Goal: Information Seeking & Learning: Learn about a topic

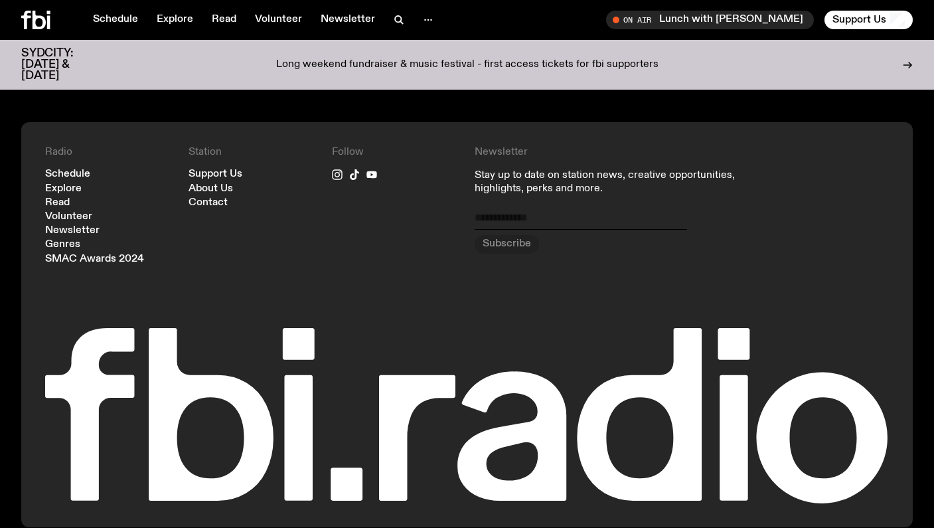
scroll to position [1498, 0]
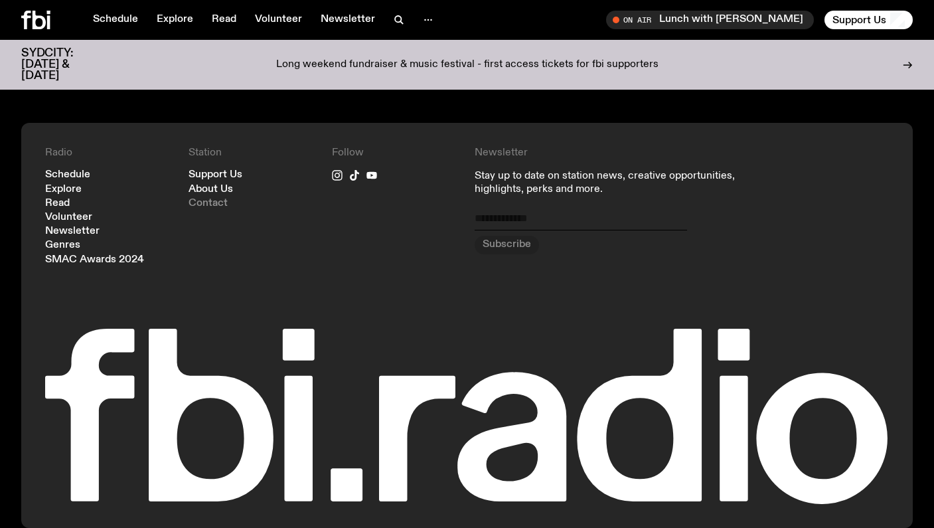
click at [221, 199] on link "Contact" at bounding box center [208, 204] width 39 height 10
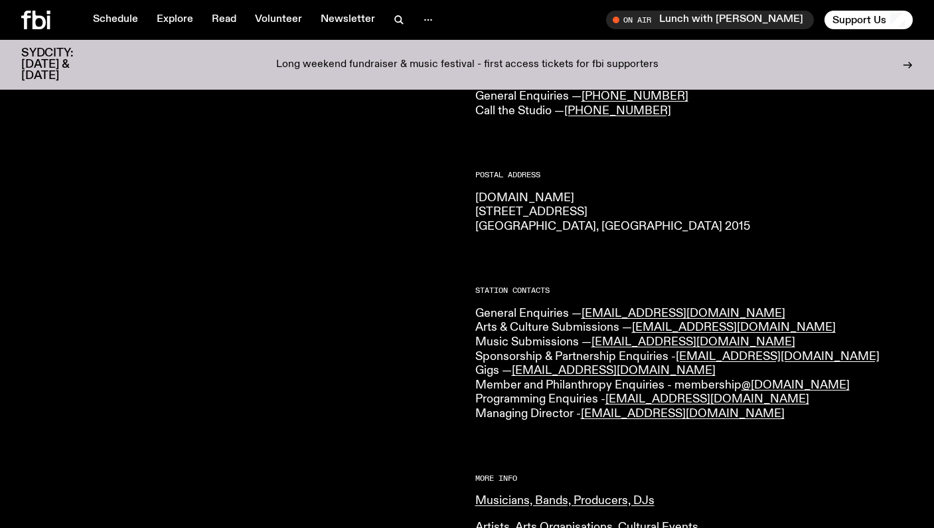
scroll to position [177, 0]
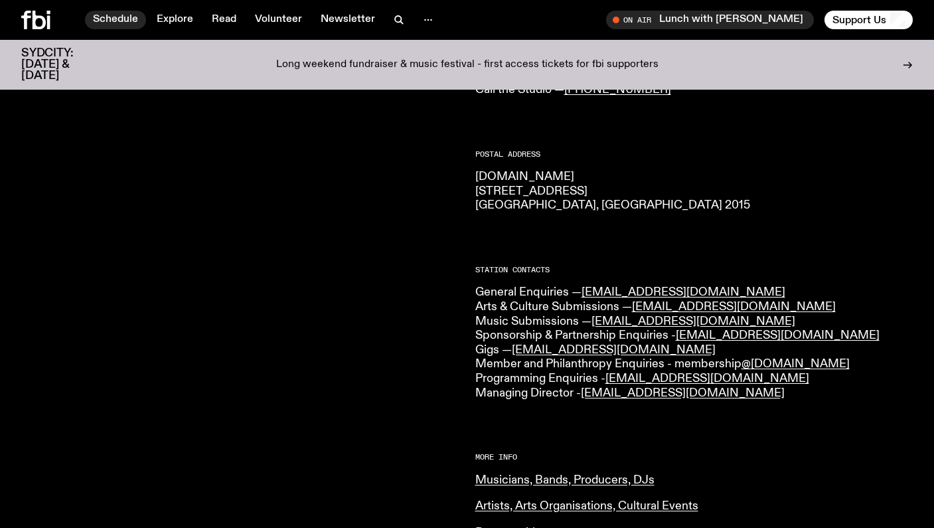
click at [117, 15] on link "Schedule" at bounding box center [115, 20] width 61 height 19
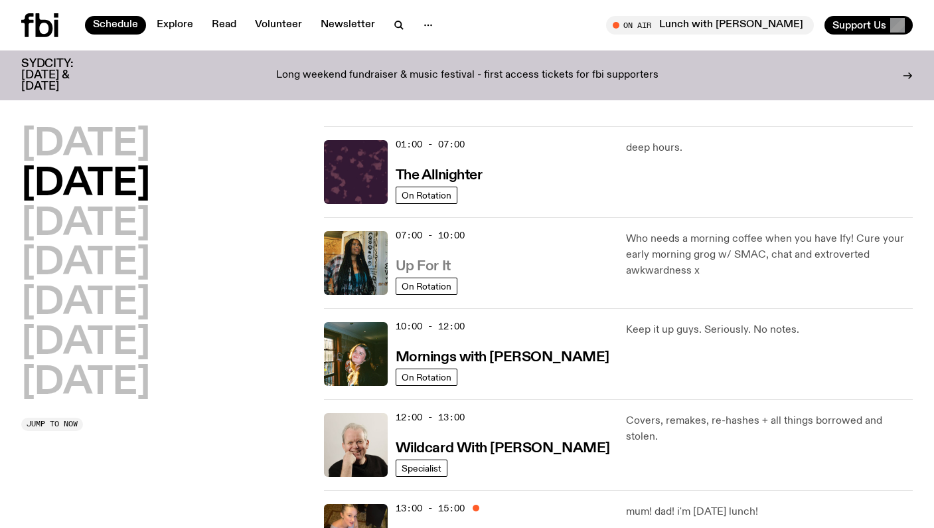
click at [418, 264] on h3 "Up For It" at bounding box center [423, 267] width 55 height 14
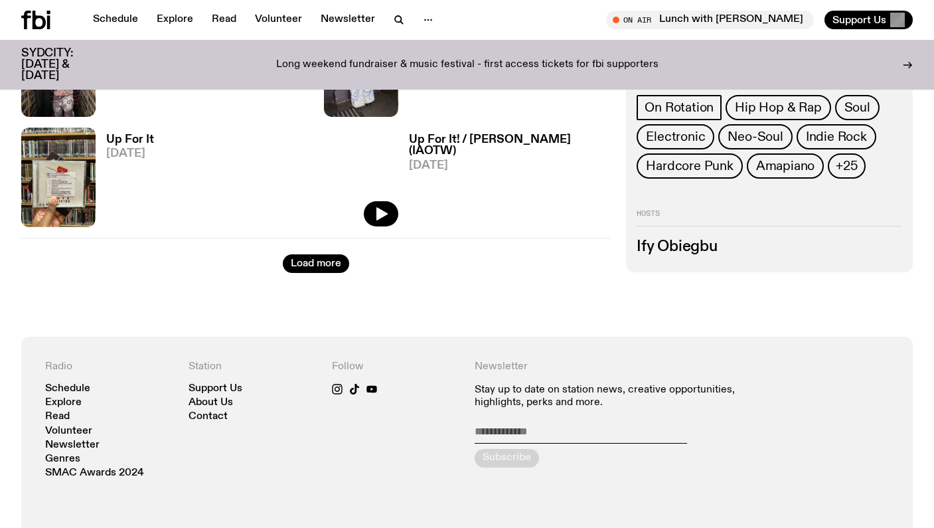
scroll to position [2265, 0]
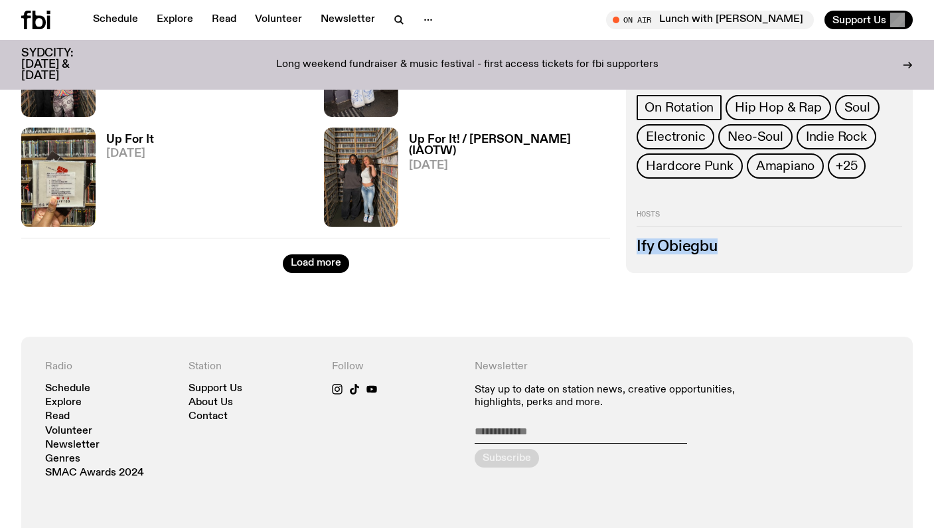
drag, startPoint x: 720, startPoint y: 247, endPoint x: 635, endPoint y: 248, distance: 85.0
click at [635, 248] on div "436 episodes Let Ify wake you up with Up For It every weekday from 7am. Have yo…" at bounding box center [769, 111] width 287 height 321
copy h3 "Ify Obiegbu"
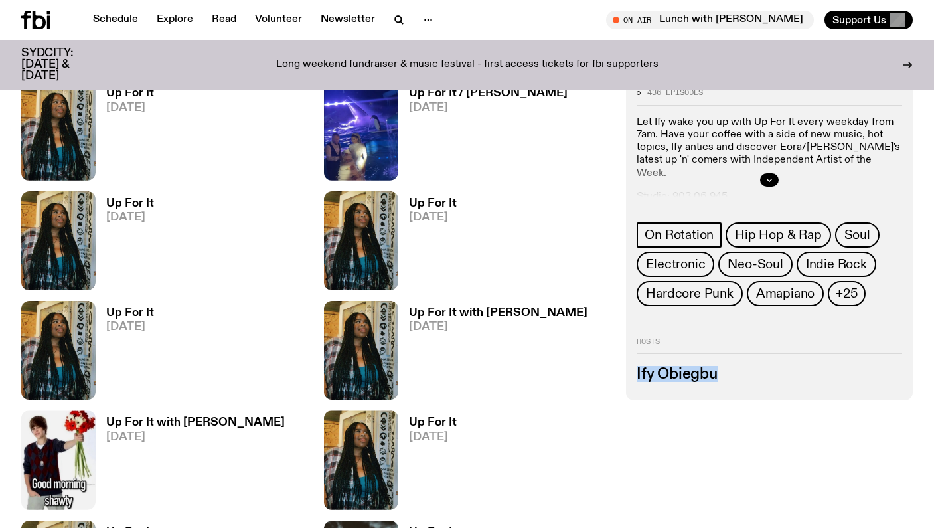
scroll to position [293, 0]
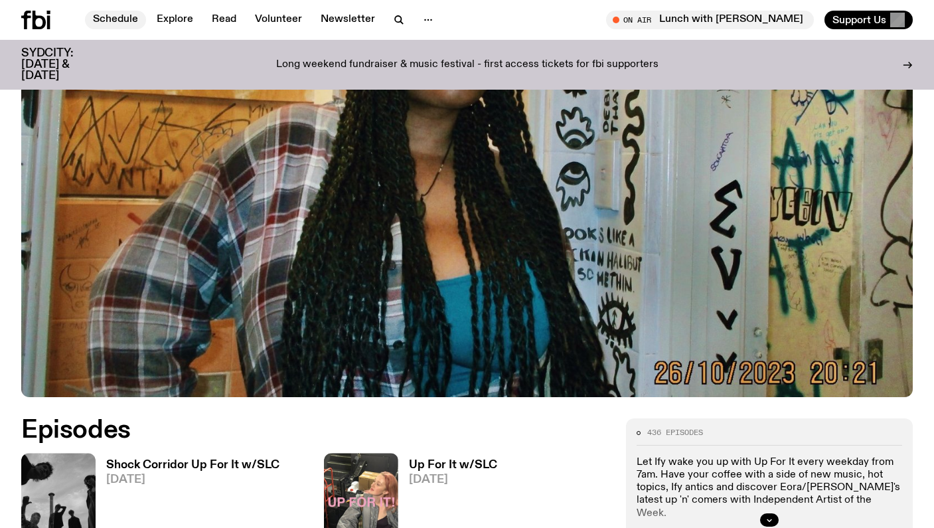
click at [129, 21] on link "Schedule" at bounding box center [115, 20] width 61 height 19
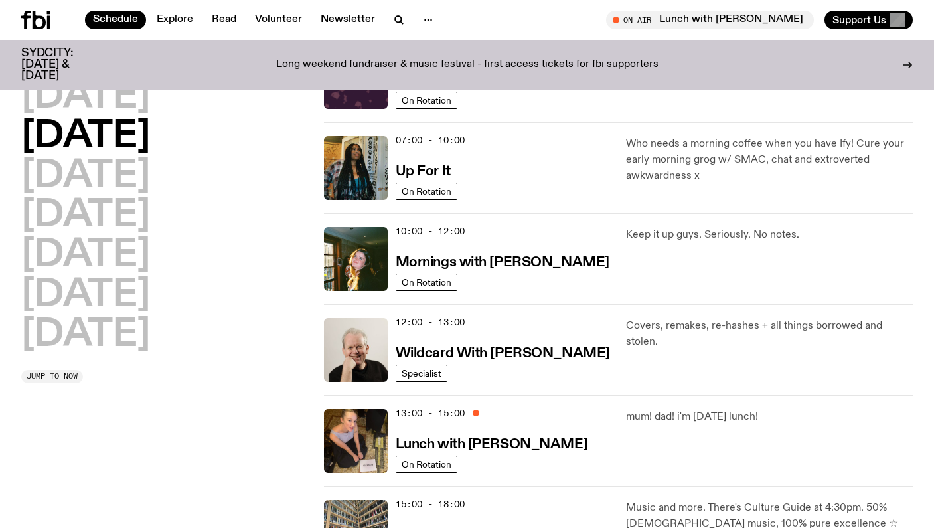
scroll to position [86, 0]
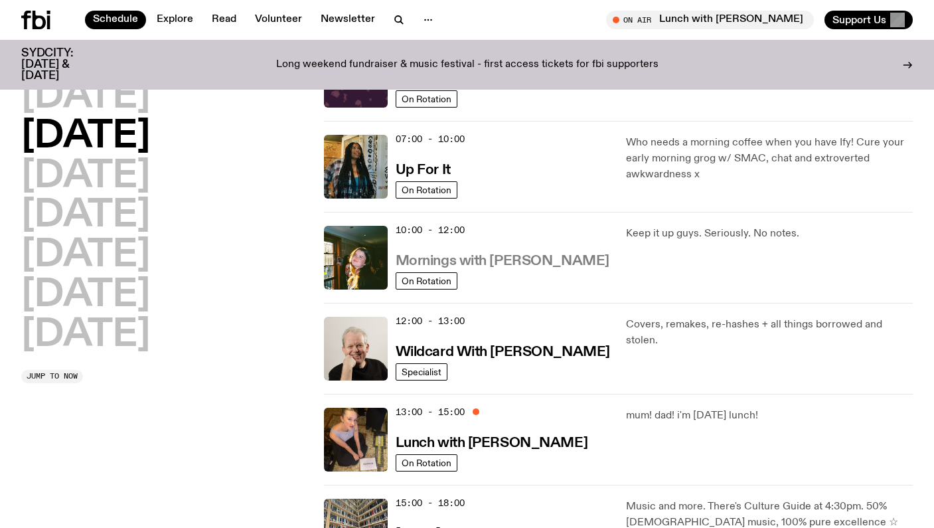
click at [429, 265] on h3 "Mornings with [PERSON_NAME]" at bounding box center [503, 261] width 214 height 14
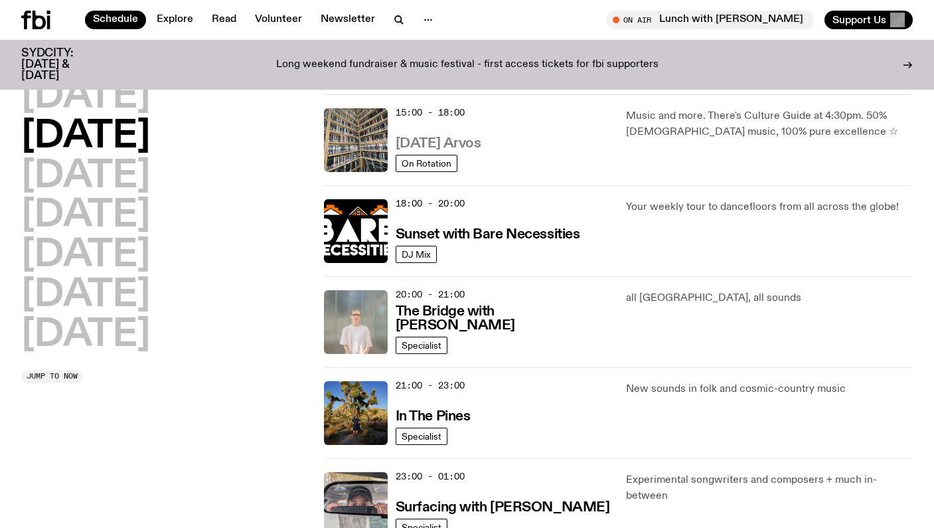
scroll to position [472, 0]
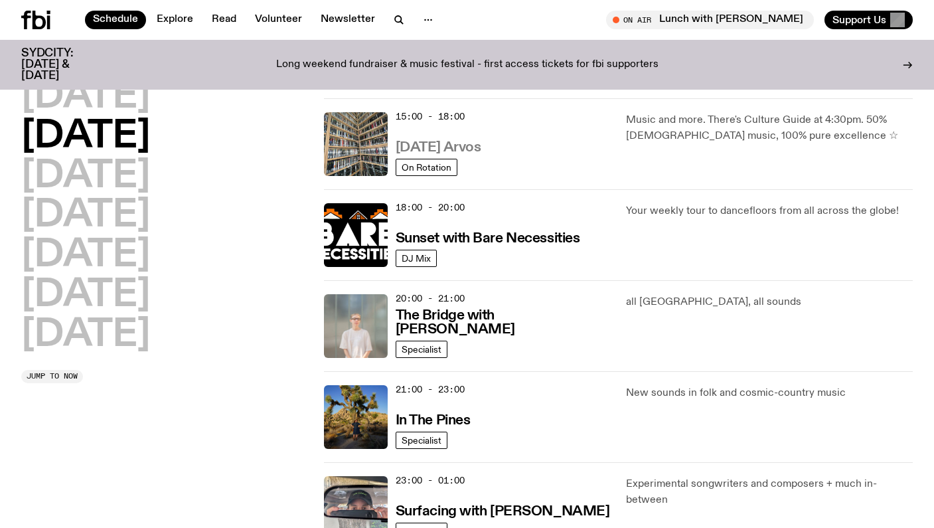
click at [477, 149] on h3 "[DATE] Arvos" at bounding box center [439, 148] width 86 height 14
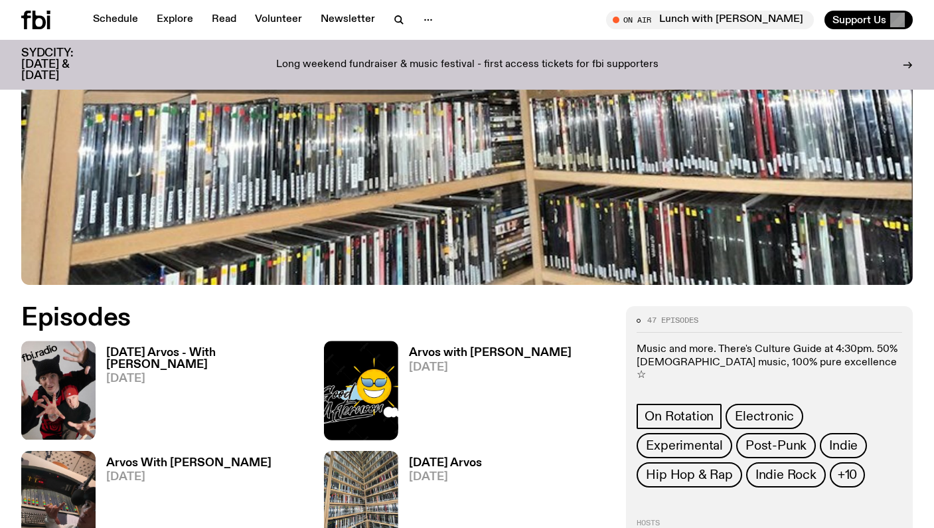
scroll to position [408, 0]
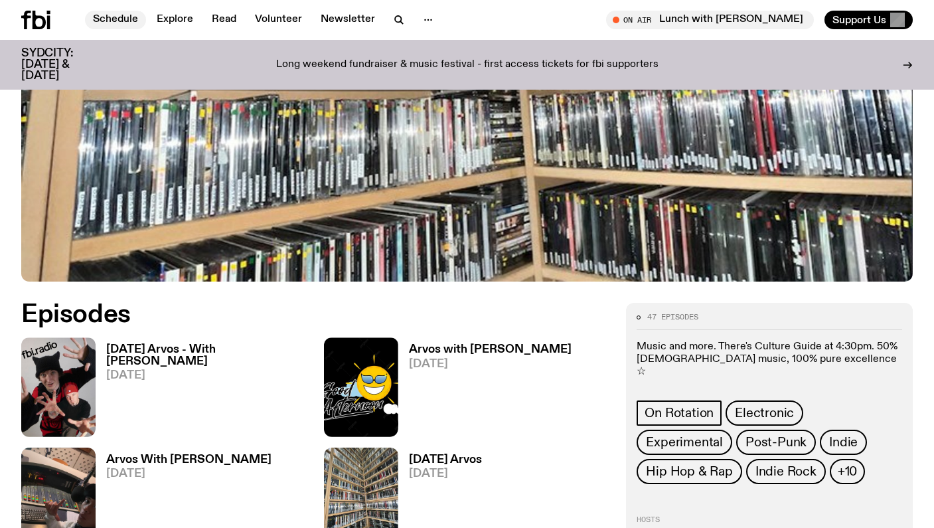
click at [119, 20] on link "Schedule" at bounding box center [115, 20] width 61 height 19
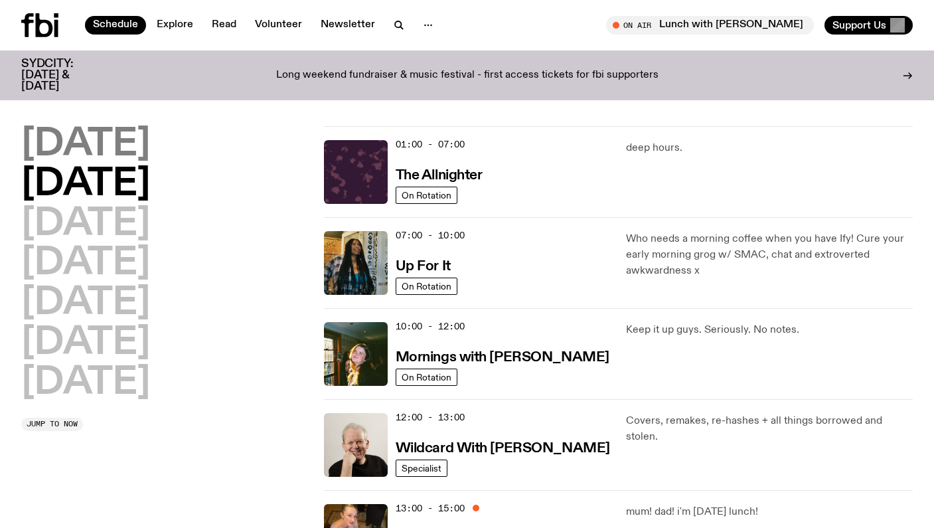
click at [116, 155] on h2 "[DATE]" at bounding box center [85, 144] width 129 height 37
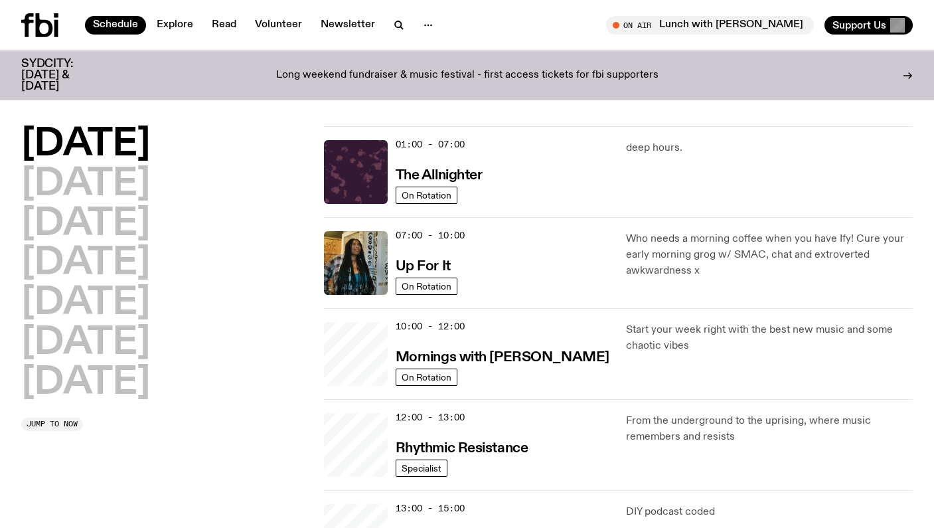
scroll to position [37, 0]
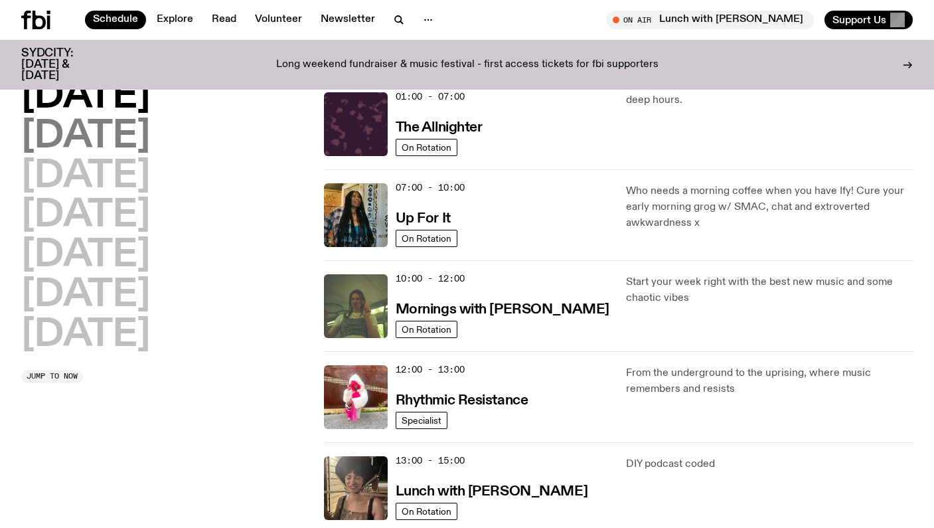
click at [112, 139] on h2 "[DATE]" at bounding box center [85, 136] width 129 height 37
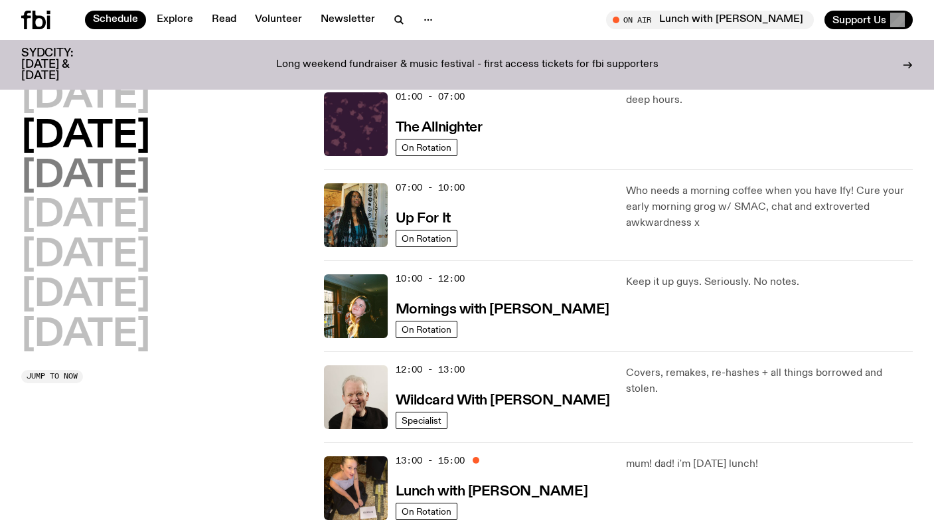
click at [113, 170] on h2 "[DATE]" at bounding box center [85, 176] width 129 height 37
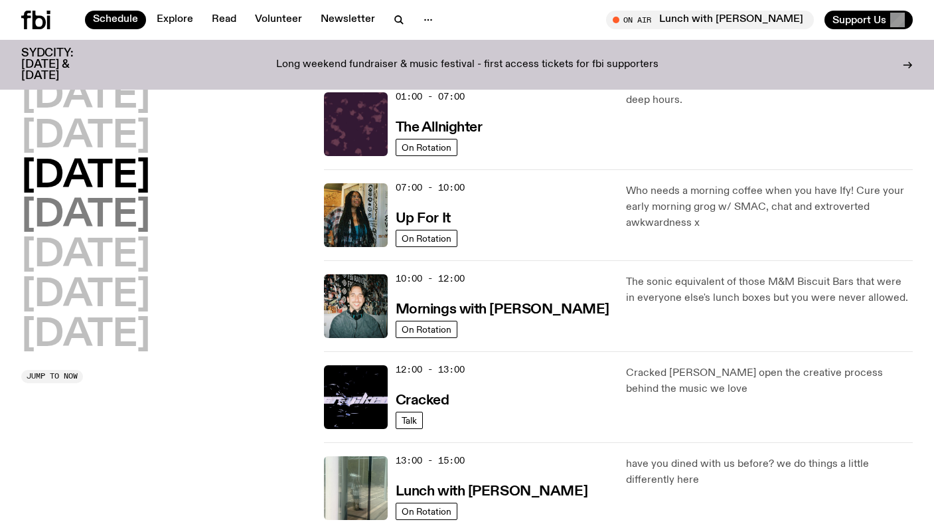
click at [112, 211] on h2 "[DATE]" at bounding box center [85, 215] width 129 height 37
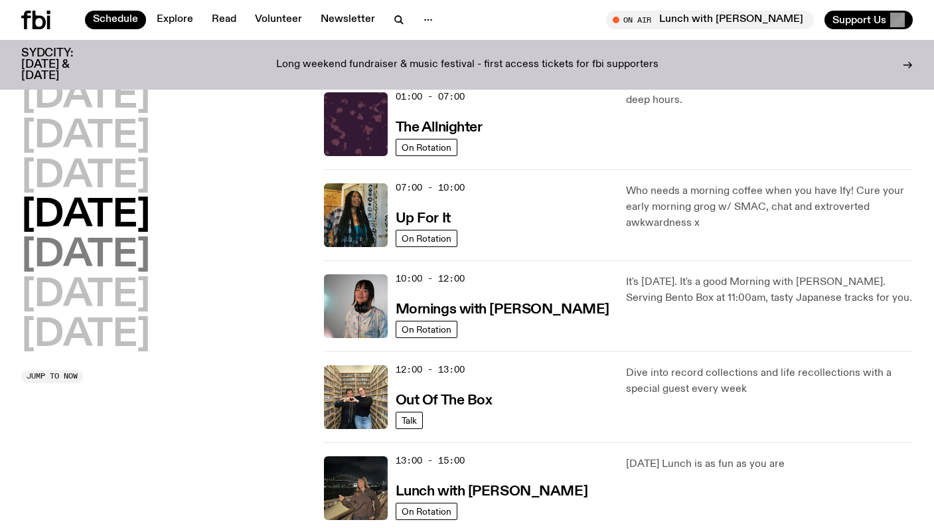
click at [109, 250] on h2 "[DATE]" at bounding box center [85, 255] width 129 height 37
